Goal: Task Accomplishment & Management: Complete application form

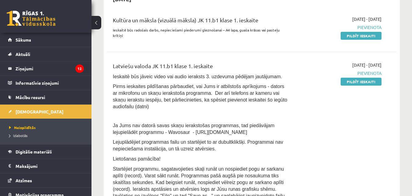
scroll to position [153, 0]
click at [362, 36] on link "Pildīt ieskaiti" at bounding box center [361, 35] width 41 height 8
click at [373, 37] on link "Pildīt ieskaiti" at bounding box center [361, 35] width 41 height 8
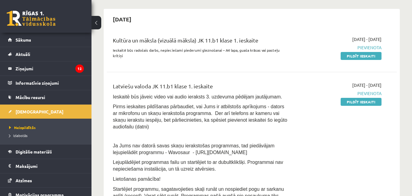
scroll to position [122, 0]
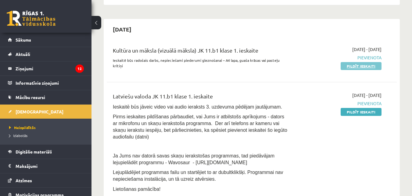
click at [348, 68] on link "Pildīt ieskaiti" at bounding box center [361, 66] width 41 height 8
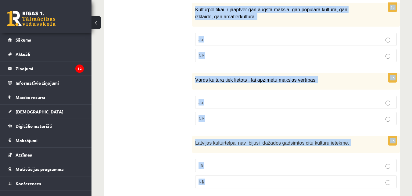
scroll to position [932, 0]
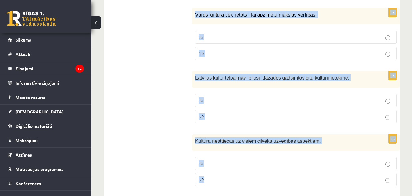
drag, startPoint x: 199, startPoint y: 31, endPoint x: 229, endPoint y: 167, distance: 138.5
copy form "Loremi dol sitametcons ad elitsed! 9d Eiusmod te incididun utlabore etdolore ma…"
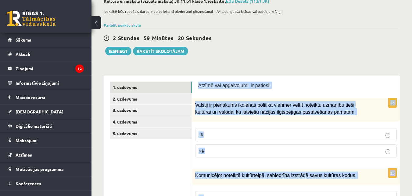
scroll to position [153, 0]
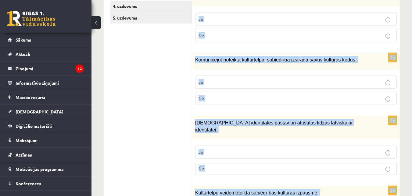
click at [243, 23] on label "Jā" at bounding box center [296, 19] width 202 height 13
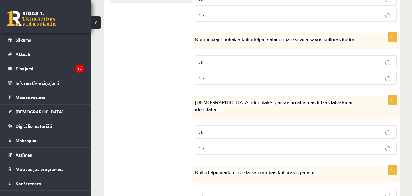
scroll to position [183, 0]
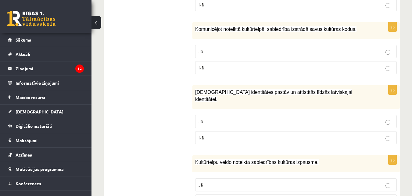
click at [209, 52] on p "Jā" at bounding box center [296, 51] width 195 height 6
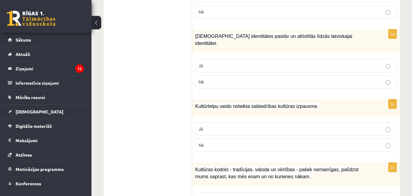
scroll to position [244, 0]
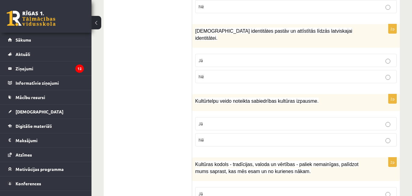
click at [214, 57] on p "Jā" at bounding box center [296, 60] width 195 height 6
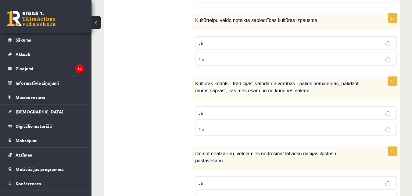
scroll to position [336, 0]
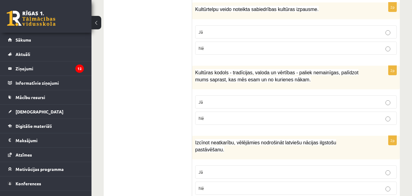
click at [216, 29] on p "Jā" at bounding box center [296, 32] width 195 height 6
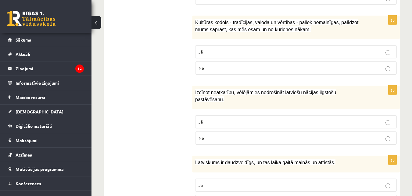
scroll to position [397, 0]
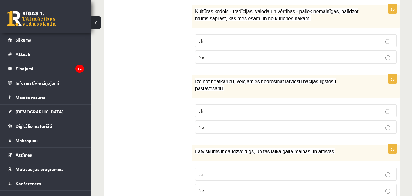
click at [214, 38] on p "Jā" at bounding box center [296, 41] width 195 height 6
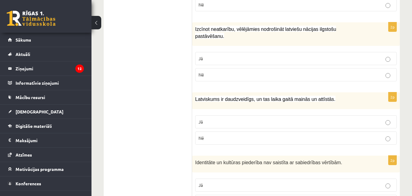
scroll to position [458, 0]
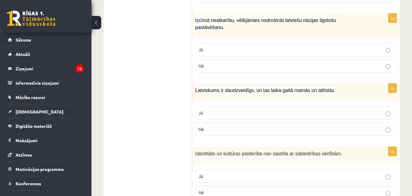
click at [221, 43] on label "Jā" at bounding box center [296, 49] width 202 height 13
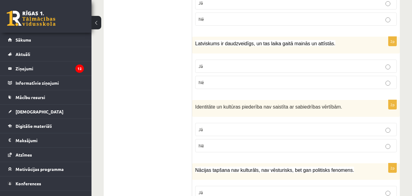
scroll to position [519, 0]
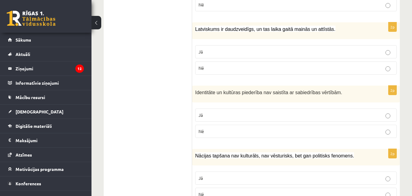
click at [237, 49] on p "Jā" at bounding box center [296, 52] width 195 height 6
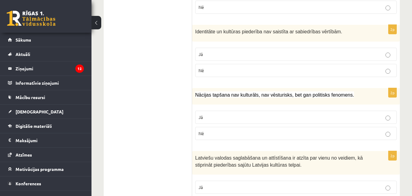
scroll to position [580, 0]
click at [221, 67] on p "Nē" at bounding box center [296, 70] width 195 height 6
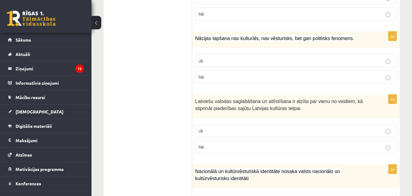
scroll to position [641, 0]
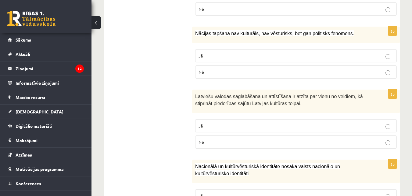
click at [256, 65] on label "Nē" at bounding box center [296, 71] width 202 height 13
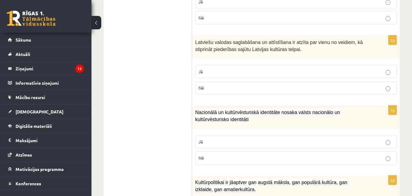
scroll to position [702, 0]
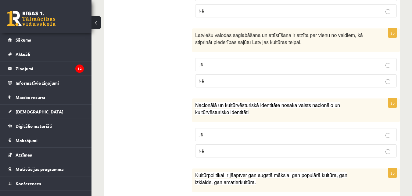
click at [221, 58] on label "Jā" at bounding box center [296, 64] width 202 height 13
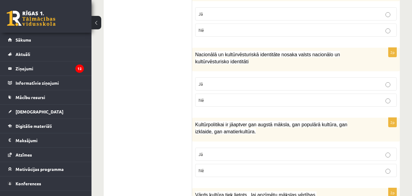
scroll to position [763, 0]
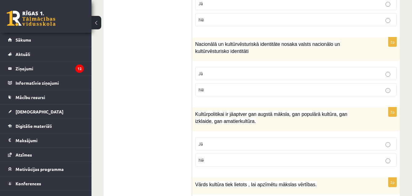
click at [203, 70] on p "Jā" at bounding box center [296, 73] width 195 height 6
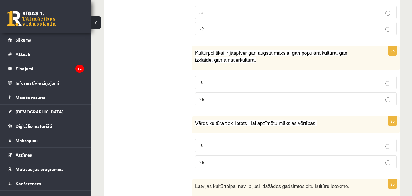
scroll to position [854, 0]
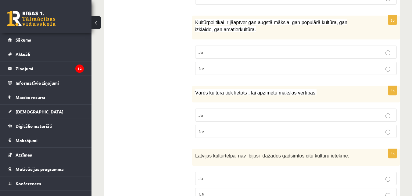
click at [213, 49] on p "Jā" at bounding box center [296, 52] width 195 height 6
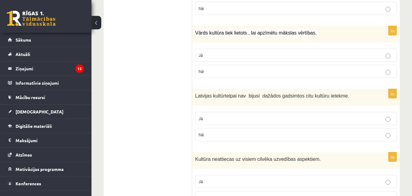
scroll to position [915, 0]
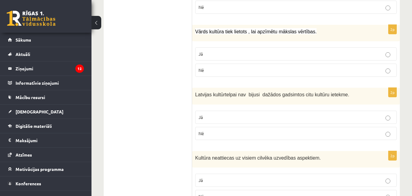
click at [224, 67] on p "Nē" at bounding box center [296, 70] width 195 height 6
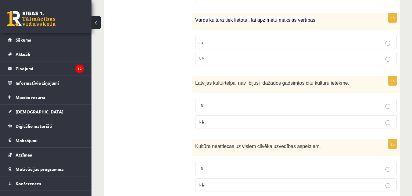
scroll to position [932, 0]
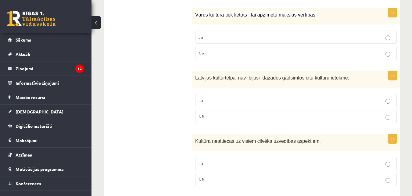
click at [214, 113] on p "Nē" at bounding box center [296, 116] width 195 height 6
click at [220, 176] on p "Nē" at bounding box center [296, 179] width 195 height 6
click at [211, 160] on p "Jā" at bounding box center [296, 163] width 195 height 6
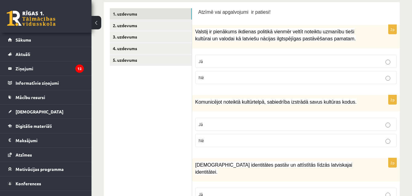
scroll to position [47, 0]
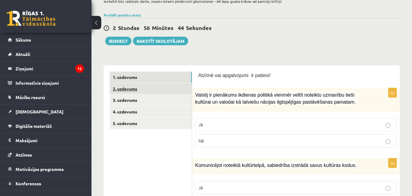
click at [131, 90] on link "2. uzdevums" at bounding box center [151, 88] width 82 height 11
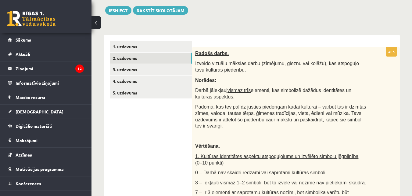
scroll to position [17, 0]
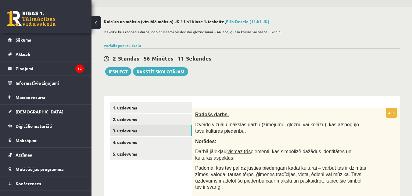
click at [150, 129] on link "3. uzdevums" at bounding box center [151, 130] width 82 height 11
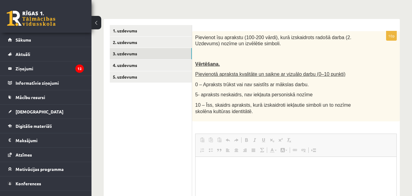
scroll to position [0, 0]
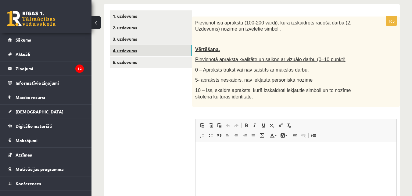
click at [149, 49] on link "4. uzdevums" at bounding box center [151, 50] width 82 height 11
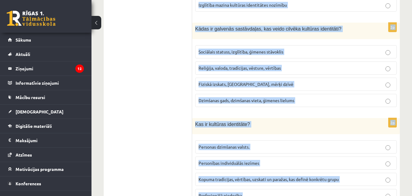
scroll to position [906, 0]
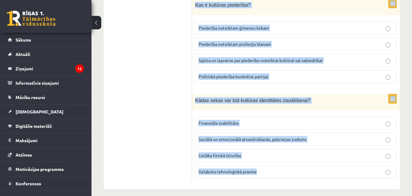
drag, startPoint x: 196, startPoint y: 23, endPoint x: 271, endPoint y: 161, distance: 157.4
copy form "Lore ip dolorsitamet consectet adipiscin elitsed doeiusmo temporin utlaboree? D…"
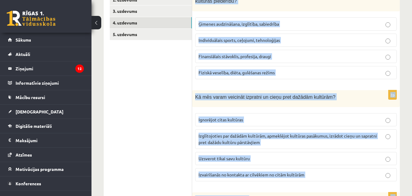
scroll to position [83, 0]
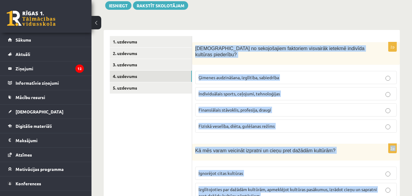
click at [351, 90] on p "Individuālais sports, ceļojumi, tehnoloģijas" at bounding box center [296, 93] width 195 height 6
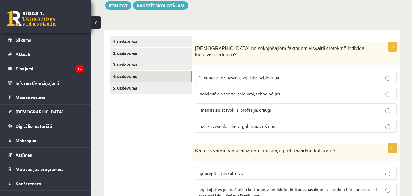
click at [273, 74] on span "Ģimenes audzināšana, izglītība, sabiedrība" at bounding box center [239, 76] width 81 height 5
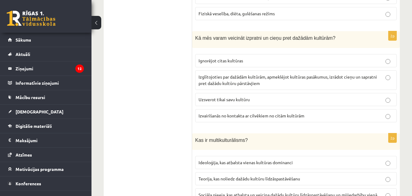
scroll to position [205, 0]
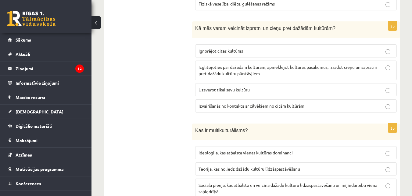
click at [277, 64] on p "Izglītojoties par dažādām kultūrām, apmeklējot kultūras pasākumus, izrādot cieņ…" at bounding box center [296, 70] width 195 height 13
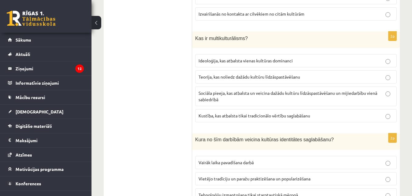
scroll to position [296, 0]
click at [259, 90] on span "Sociāla pieeja, kas atbalsta un veicina dažādu kultūru līdzāspastāvēšanu un mij…" at bounding box center [288, 96] width 179 height 12
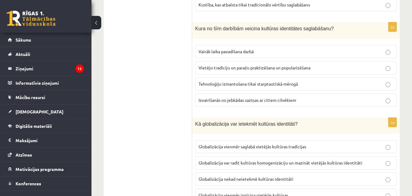
scroll to position [418, 0]
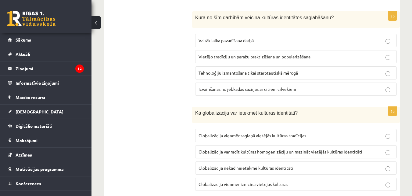
click at [226, 54] on label "Vietējo tradīciju un paražu praktizēšana un popularizēšana" at bounding box center [296, 56] width 202 height 13
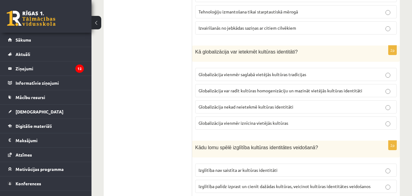
scroll to position [510, 0]
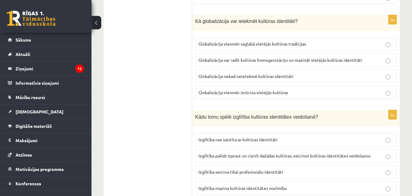
click at [286, 57] on p "Globalizācija var radīt kultūras homogenizāciju un mazināt vietējās kultūras id…" at bounding box center [296, 60] width 195 height 6
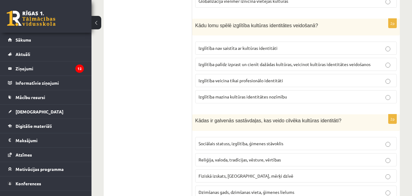
scroll to position [601, 0]
click at [226, 61] on span "Izglītība palīdz izprast un cienīt dažādas kultūras, veicinot kultūras identitā…" at bounding box center [285, 63] width 172 height 5
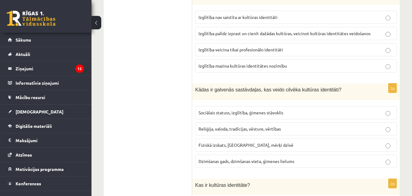
scroll to position [662, 0]
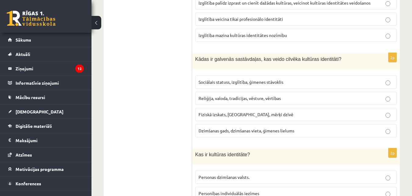
click at [211, 95] on span "Reliģija, valoda, tradīcijas, vēsture, vērtības" at bounding box center [240, 97] width 82 height 5
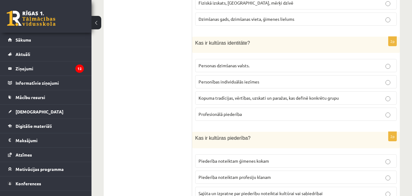
scroll to position [784, 0]
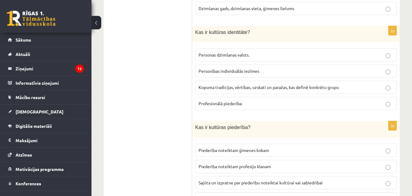
click at [211, 84] on span "Kopuma tradīcijas, vērtības, uzskati un paražas, kas definē konkrētu grupu" at bounding box center [269, 86] width 140 height 5
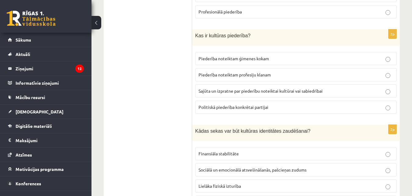
scroll to position [906, 0]
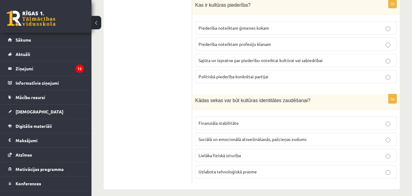
click at [264, 57] on span "Sajūta un izpratne par piederību noteiktai kultūrai vai sabiedrībai" at bounding box center [261, 59] width 124 height 5
click at [282, 136] on span "Sociālā un emocionālā atsvešināšanās, pašcieņas zudums" at bounding box center [253, 138] width 108 height 5
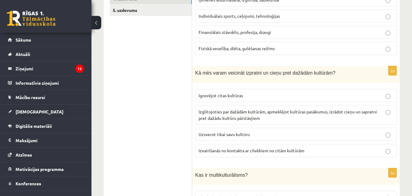
scroll to position [22, 0]
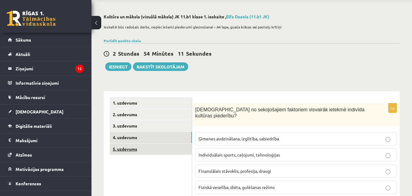
click at [156, 151] on link "5. uzdevums" at bounding box center [151, 148] width 82 height 11
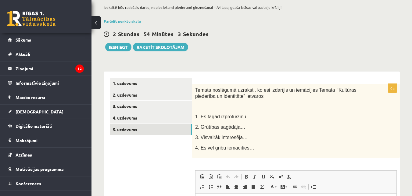
scroll to position [39, 0]
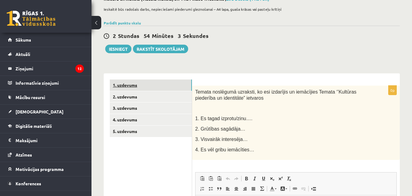
click at [159, 88] on link "1. uzdevums" at bounding box center [151, 84] width 82 height 11
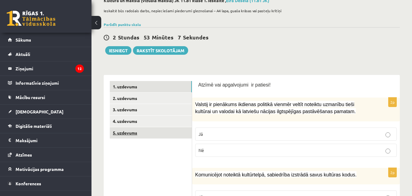
scroll to position [48, 0]
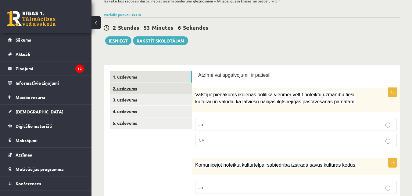
click at [138, 88] on link "2. uzdevums" at bounding box center [151, 88] width 82 height 11
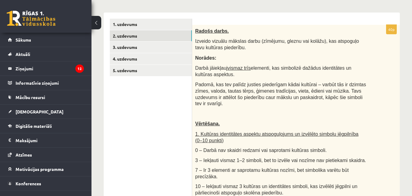
scroll to position [109, 0]
